Goal: Task Accomplishment & Management: Complete application form

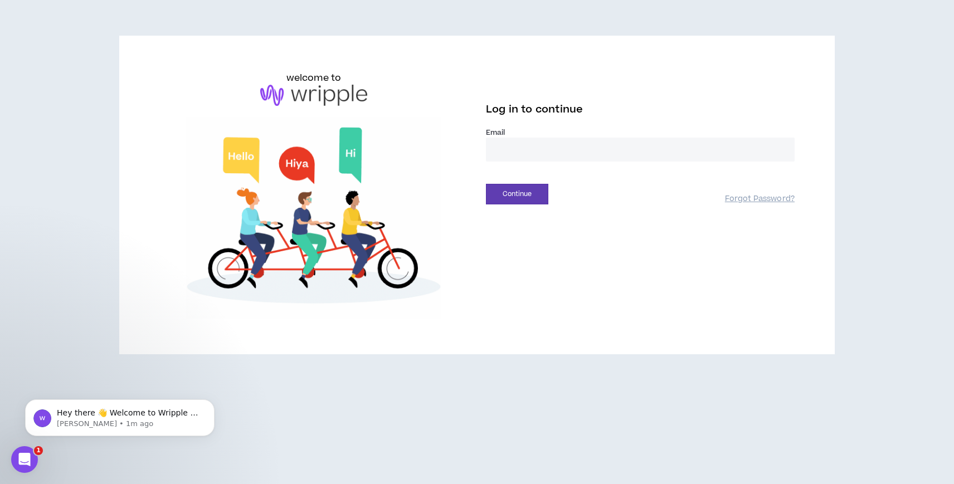
click at [486, 147] on input "email" at bounding box center [640, 150] width 309 height 24
type input "**********"
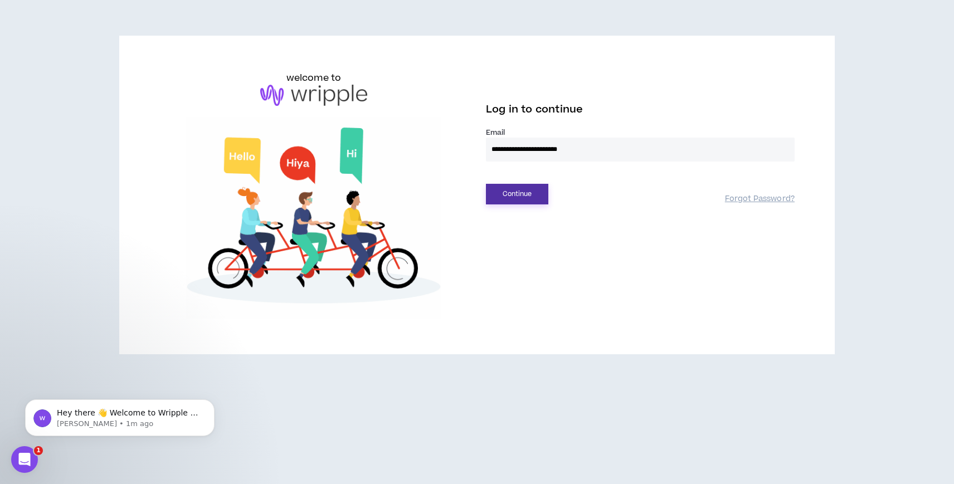
click at [521, 197] on button "Continue" at bounding box center [517, 194] width 62 height 21
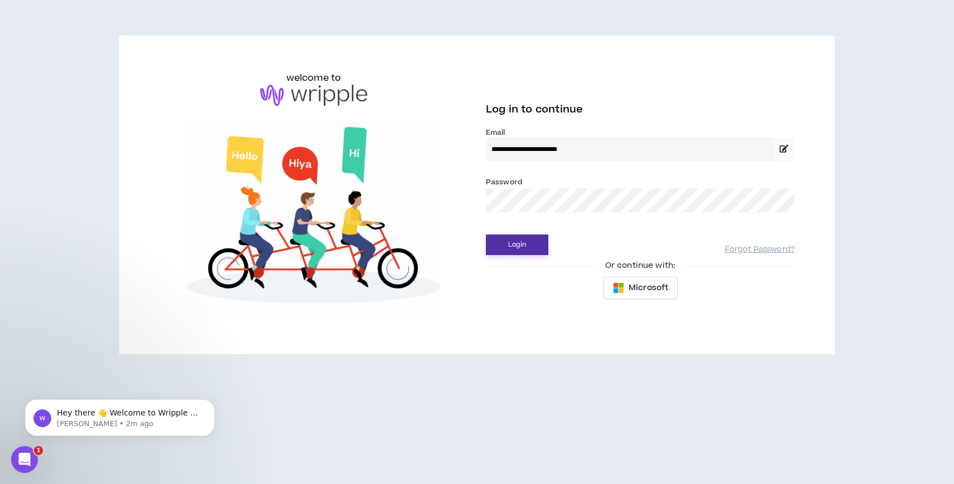
click at [524, 245] on button "Login" at bounding box center [517, 245] width 62 height 21
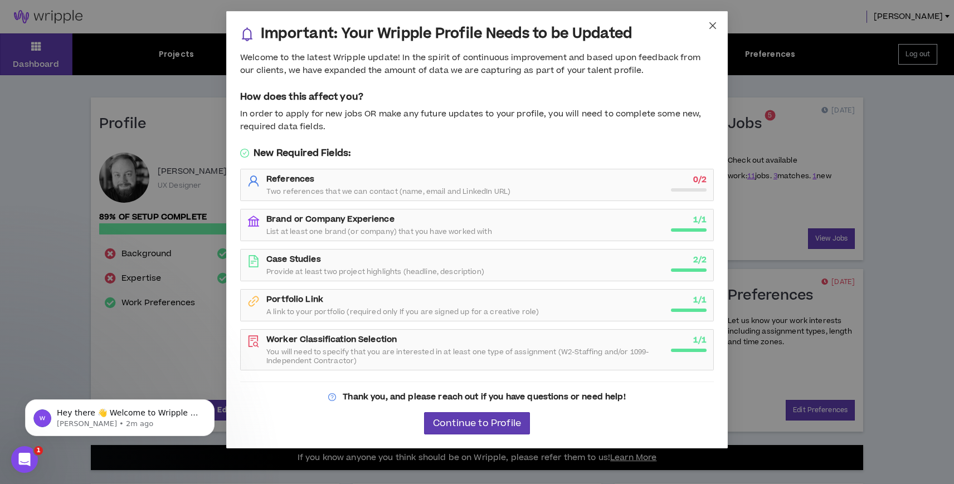
click at [710, 21] on icon "close" at bounding box center [712, 25] width 9 height 9
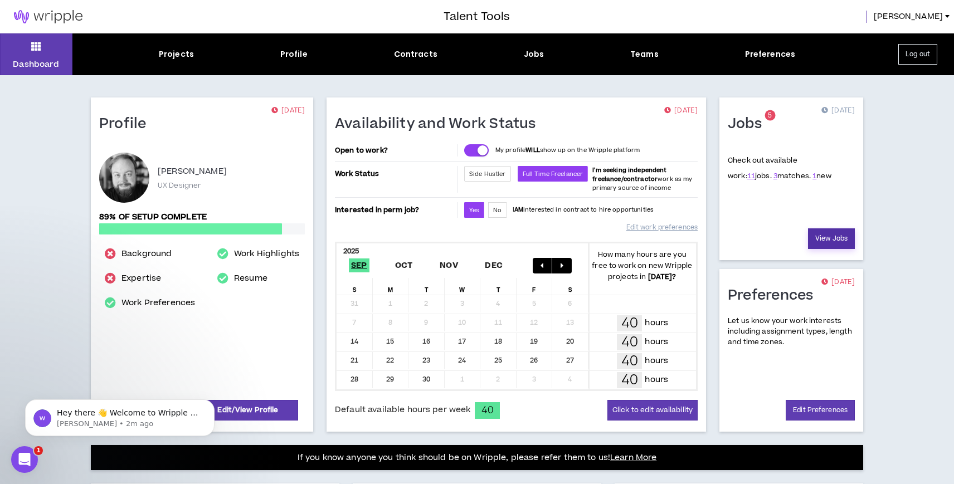
click at [825, 242] on link "View Jobs" at bounding box center [831, 239] width 47 height 21
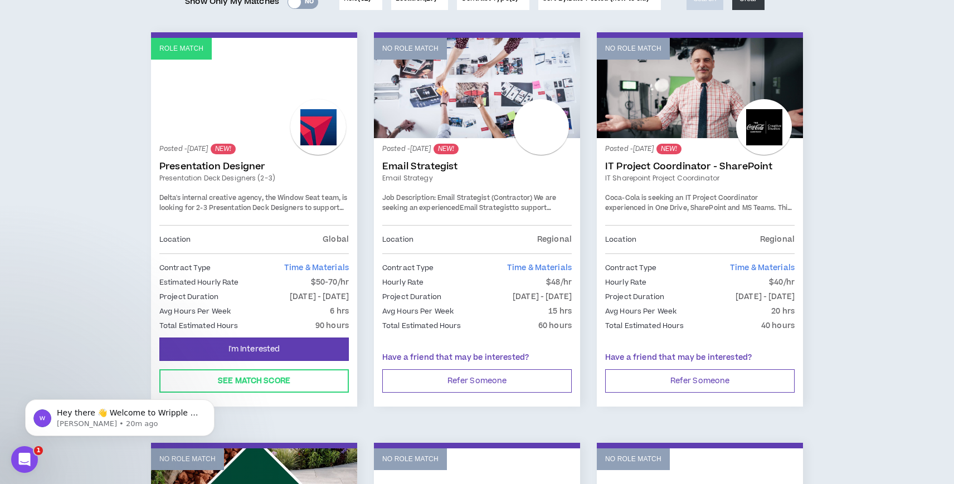
scroll to position [168, 0]
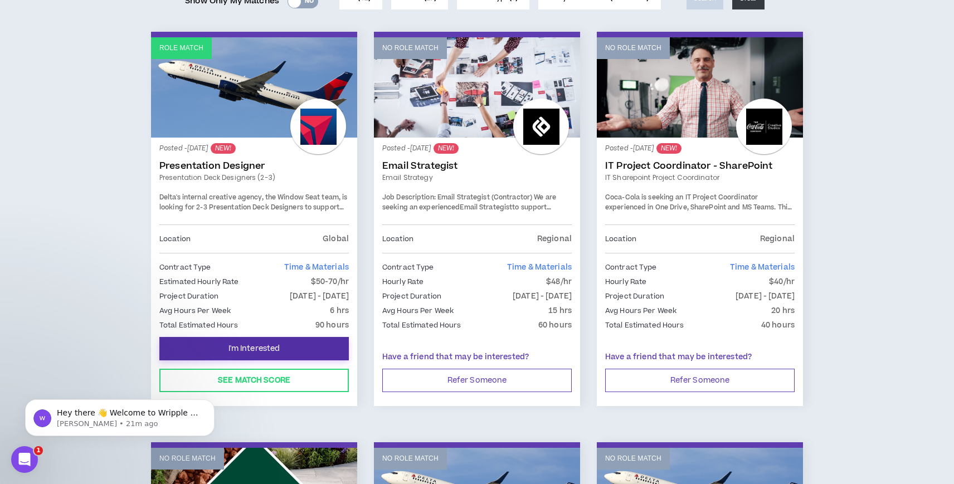
click at [260, 344] on span "I'm Interested" at bounding box center [255, 349] width 52 height 11
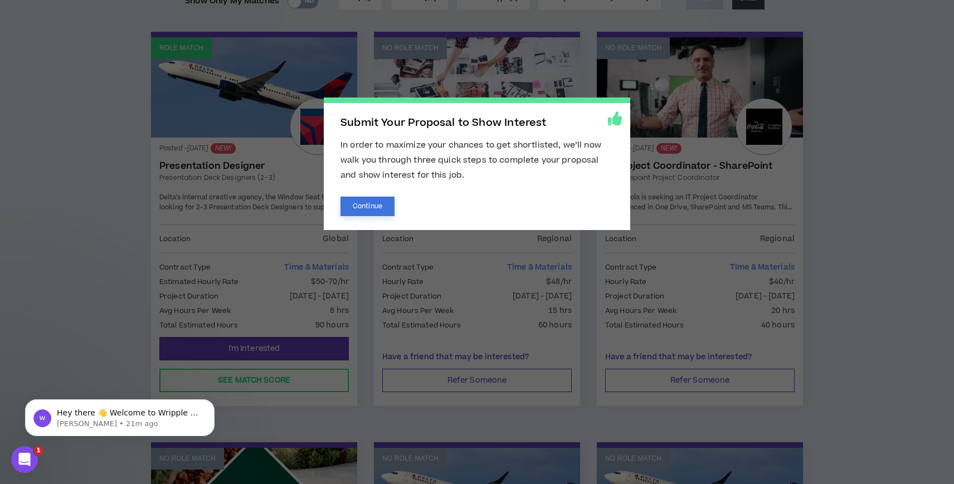
click at [376, 199] on button "Continue" at bounding box center [368, 207] width 54 height 20
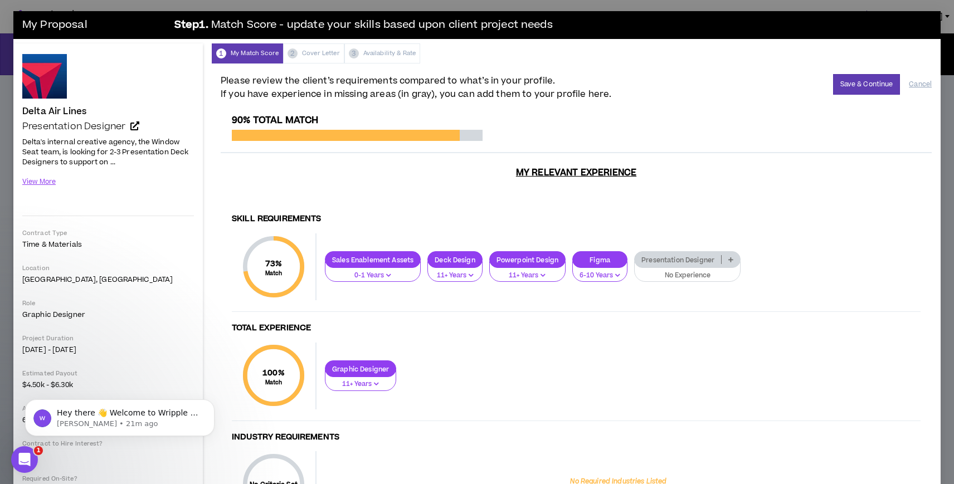
click at [683, 278] on p "No Experience" at bounding box center [688, 276] width 92 height 10
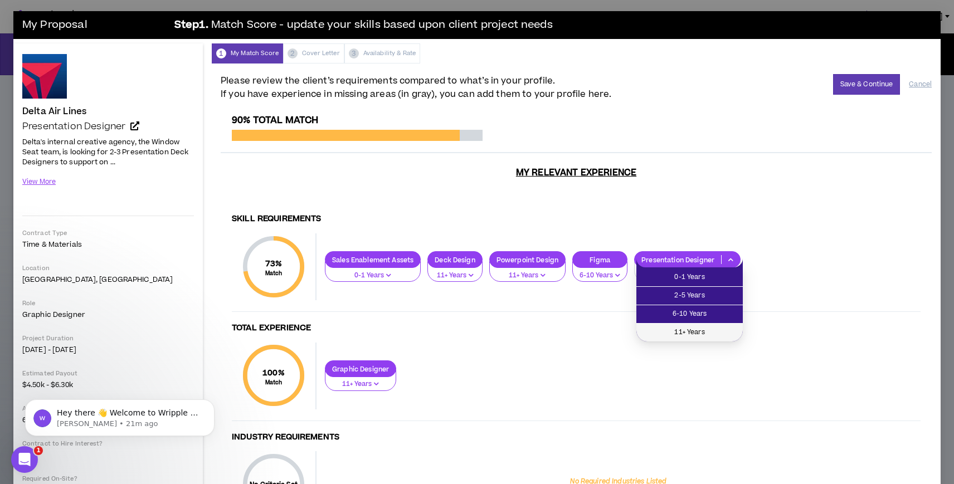
click at [692, 328] on span "11+ Years" at bounding box center [689, 333] width 93 height 12
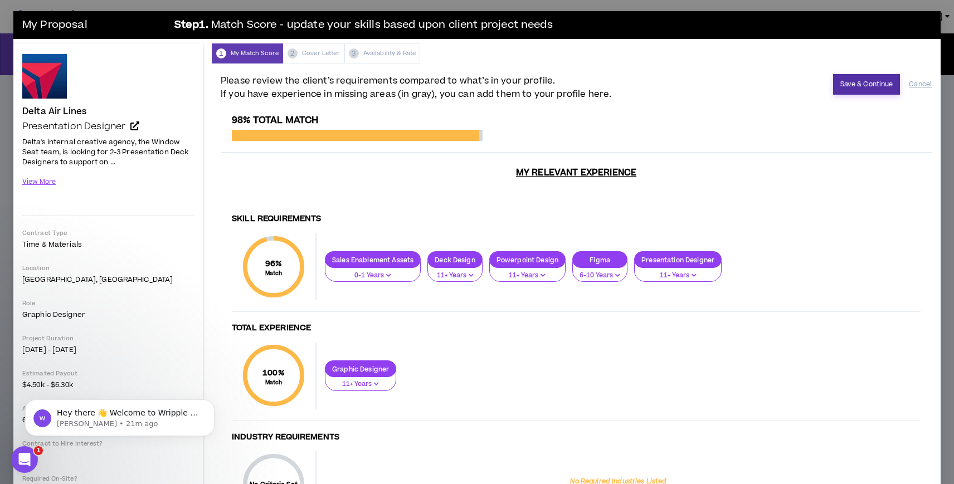
click at [859, 86] on button "Save & Continue" at bounding box center [866, 84] width 67 height 21
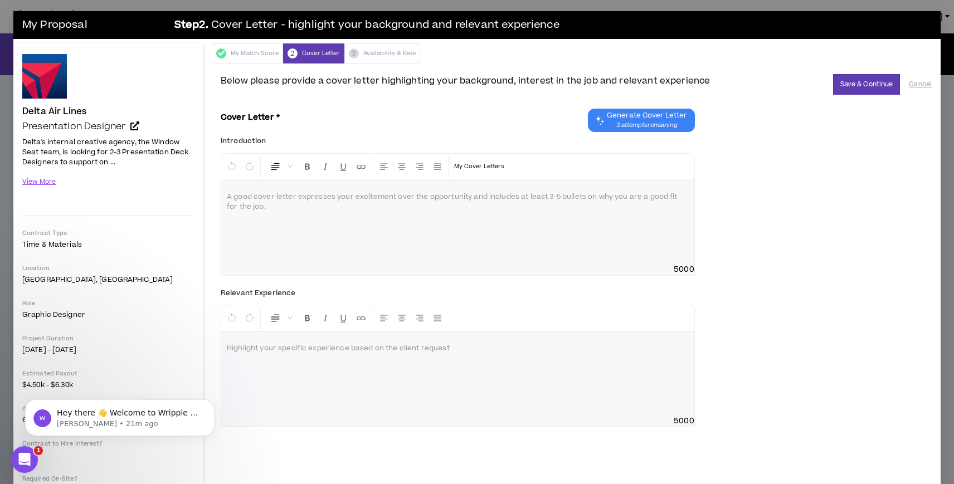
click at [635, 121] on span "3 attempts remaining" at bounding box center [647, 125] width 80 height 9
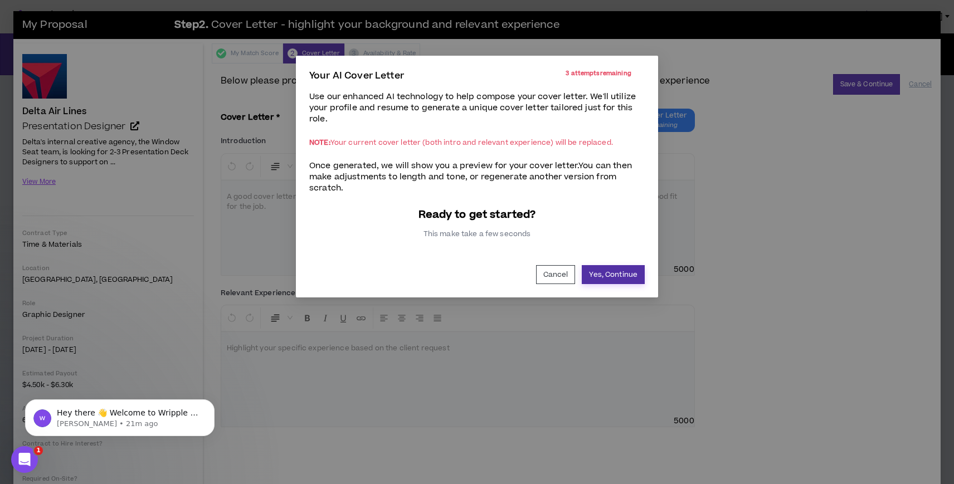
click at [619, 279] on button "Yes, Continue" at bounding box center [613, 274] width 63 height 19
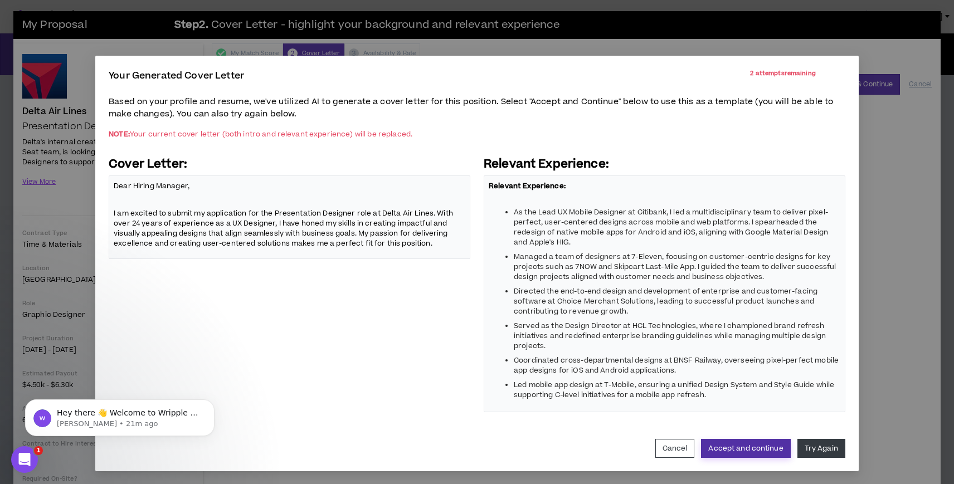
click at [773, 451] on button "Accept and continue" at bounding box center [745, 448] width 89 height 19
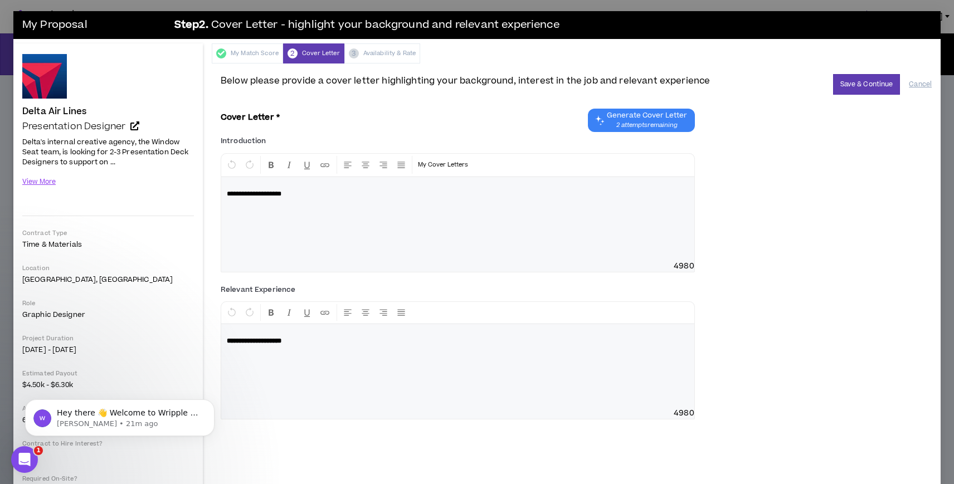
click at [626, 117] on span "Generate Cover Letter" at bounding box center [647, 115] width 80 height 9
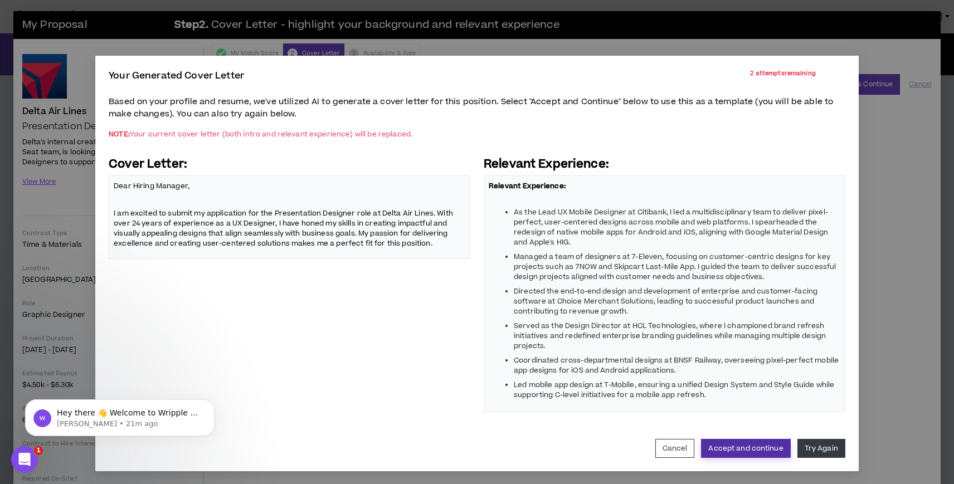
click at [755, 439] on button "Accept and continue" at bounding box center [745, 448] width 89 height 19
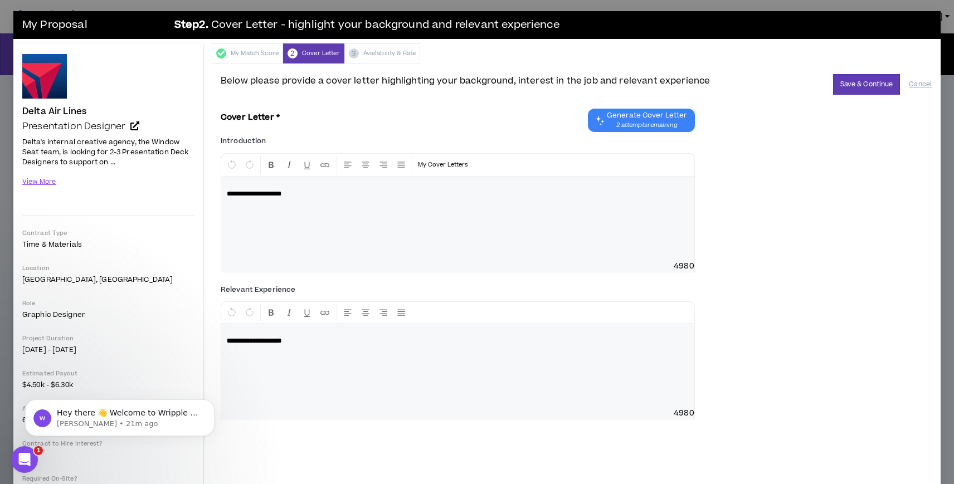
click at [619, 206] on div "**********" at bounding box center [458, 212] width 474 height 119
click at [619, 123] on span "2 attempts remaining" at bounding box center [647, 125] width 80 height 9
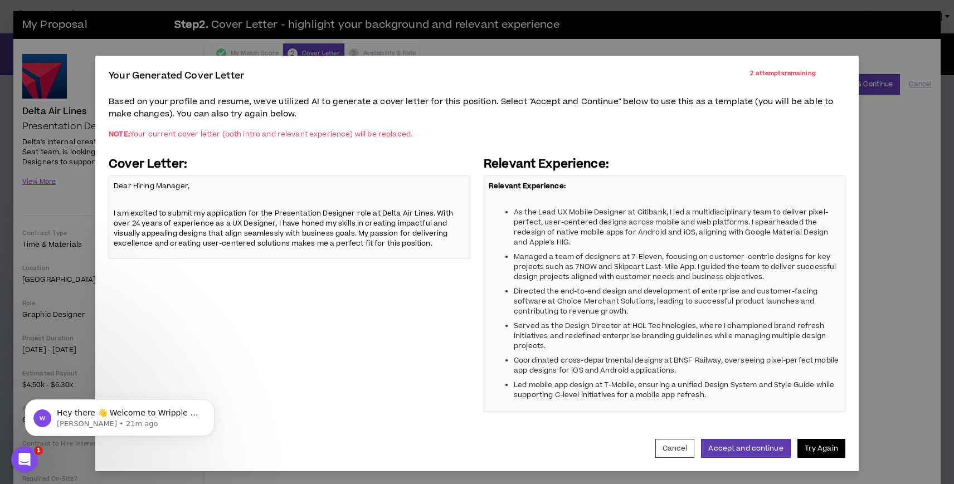
click at [824, 443] on button "Try Again" at bounding box center [822, 448] width 48 height 19
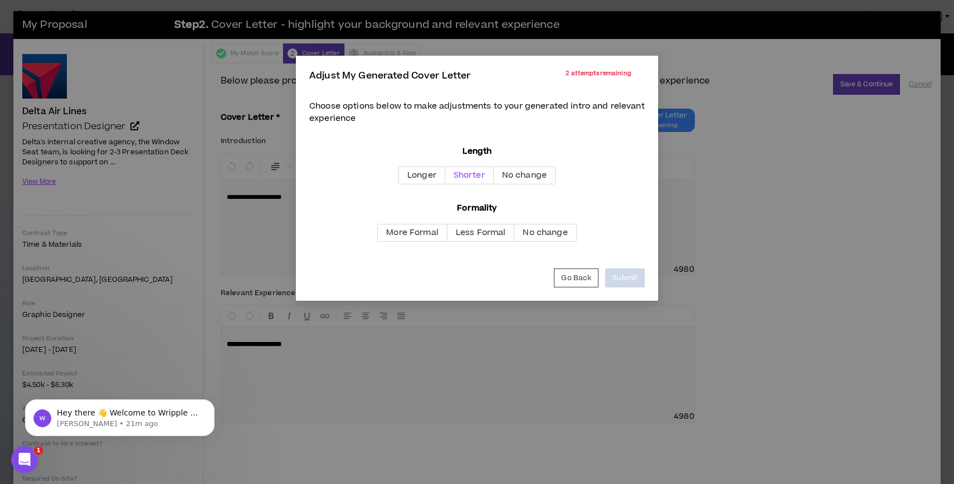
click at [468, 176] on span "Shorter" at bounding box center [469, 175] width 31 height 12
click at [474, 229] on span "Less Formal" at bounding box center [481, 233] width 50 height 12
click at [625, 275] on button "Submit" at bounding box center [625, 278] width 40 height 19
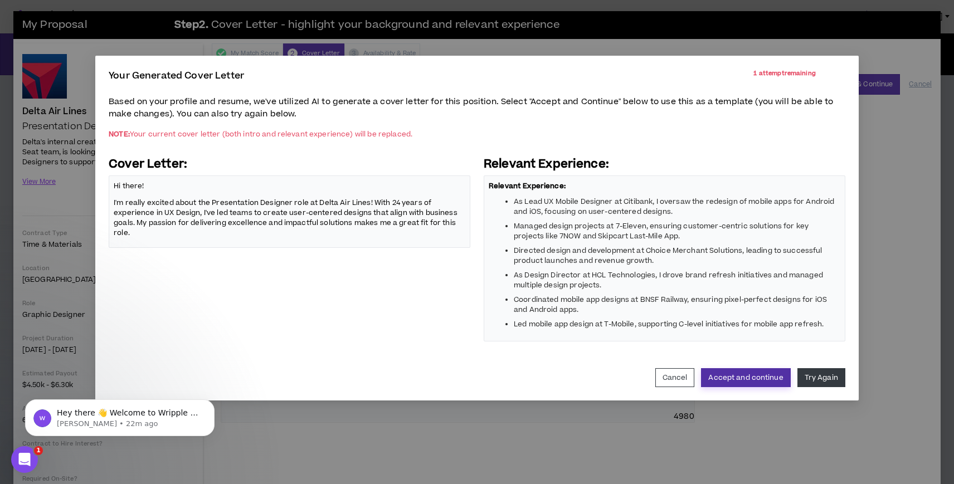
click at [748, 381] on button "Accept and continue" at bounding box center [745, 377] width 89 height 19
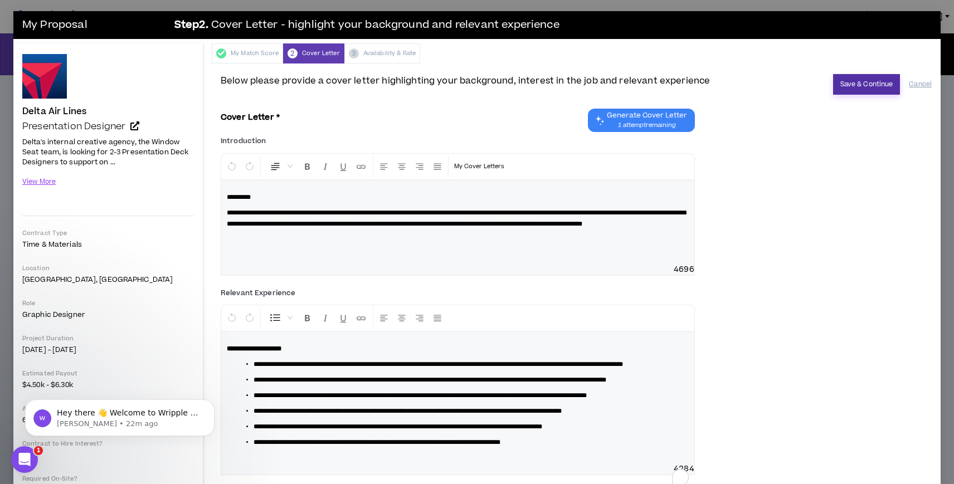
click at [865, 81] on button "Save & Continue" at bounding box center [866, 84] width 67 height 21
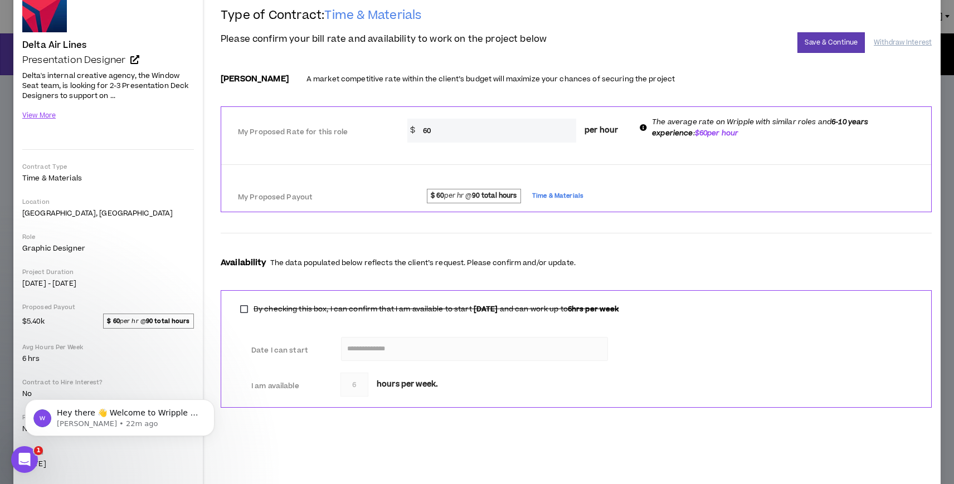
scroll to position [68, 0]
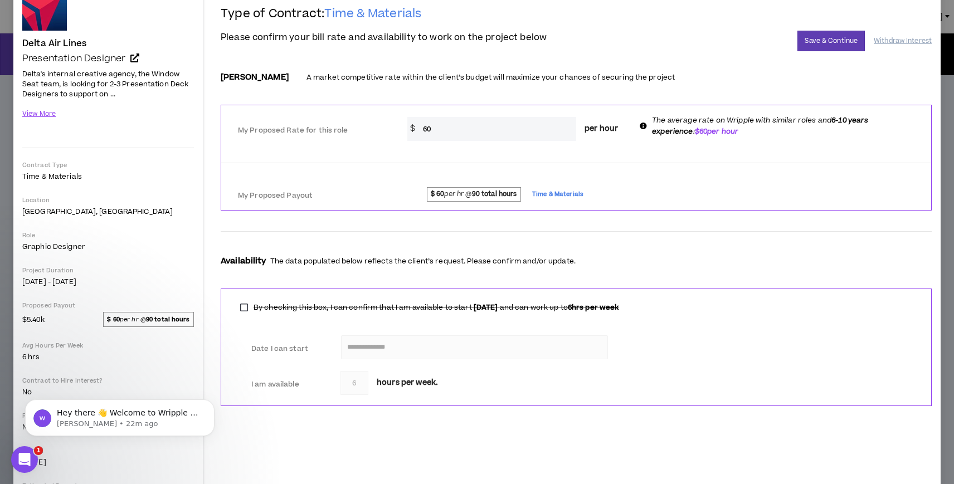
drag, startPoint x: 438, startPoint y: 133, endPoint x: 416, endPoint y: 133, distance: 21.7
click at [416, 133] on div "$ 60 per hour" at bounding box center [517, 129] width 220 height 24
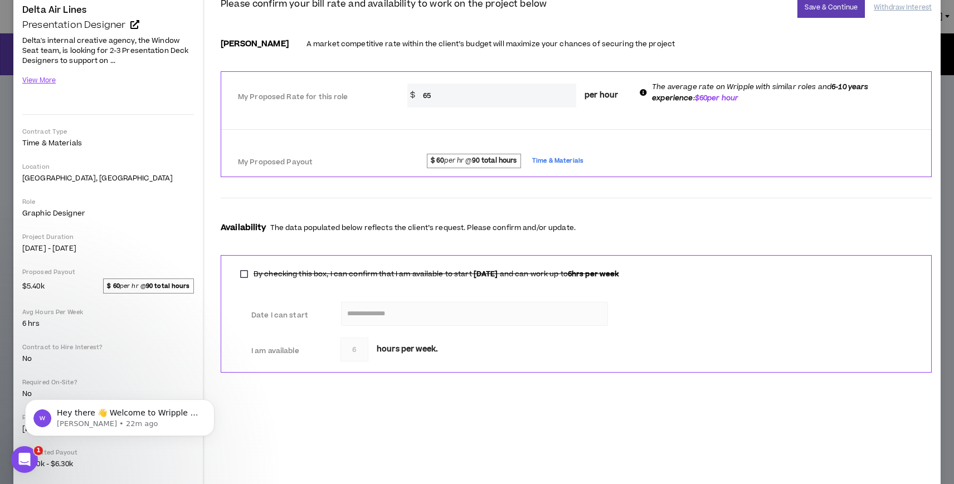
scroll to position [103, 0]
drag, startPoint x: 442, startPoint y: 94, endPoint x: 382, endPoint y: 94, distance: 59.6
click at [382, 94] on div "My Proposed Rate for this role * $ 65 per hour The average rate on Wripple with…" at bounding box center [576, 92] width 710 height 35
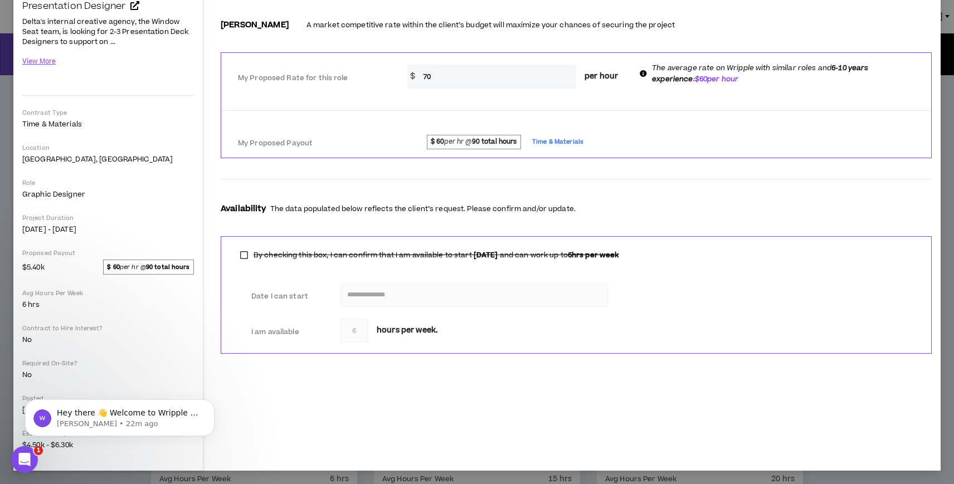
scroll to position [0, 0]
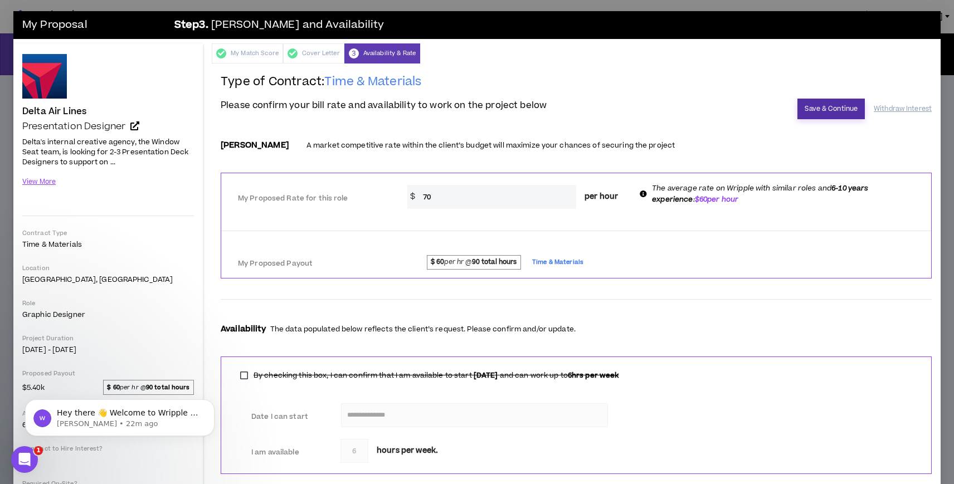
type input "70"
click at [822, 106] on button "Save & Continue" at bounding box center [831, 109] width 67 height 21
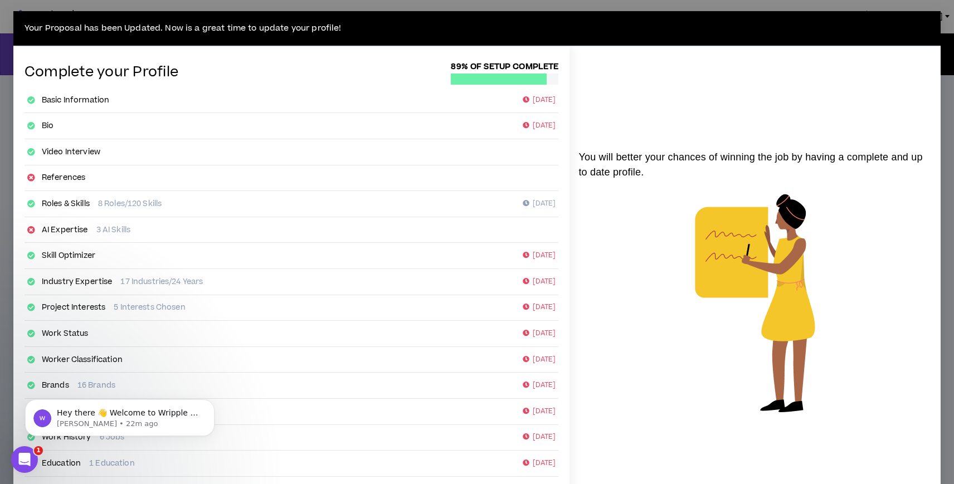
scroll to position [102, 0]
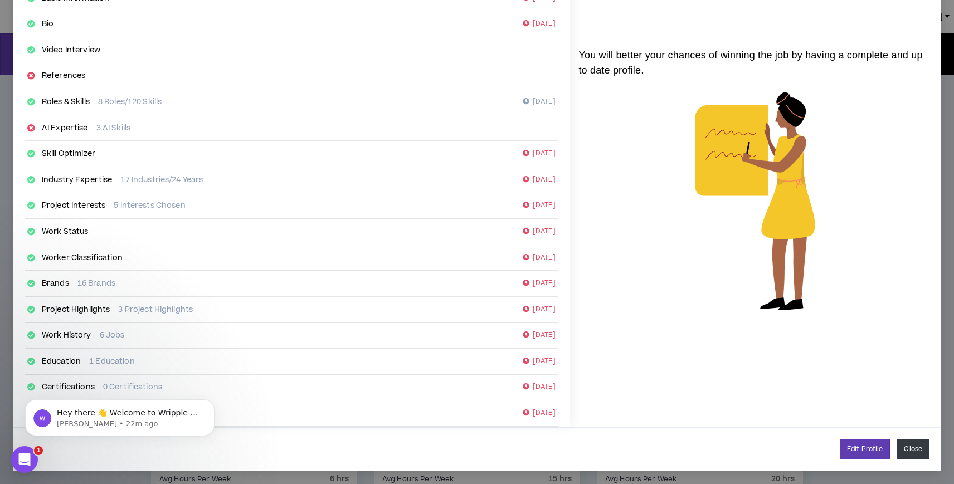
click at [917, 454] on button "Close" at bounding box center [913, 449] width 33 height 21
